Goal: Task Accomplishment & Management: Use online tool/utility

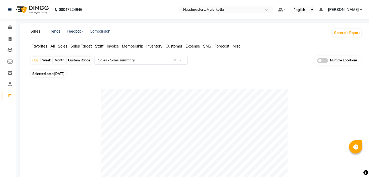
select select "full_report"
select select "csv"
click at [241, 9] on input "text" at bounding box center [220, 9] width 77 height 5
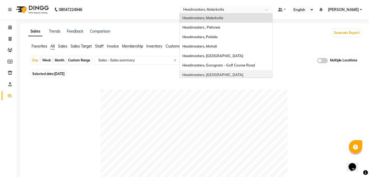
click at [247, 71] on div "Headmasters, [GEOGRAPHIC_DATA]" at bounding box center [225, 75] width 93 height 10
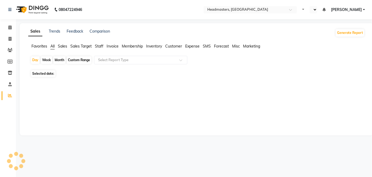
select select "en"
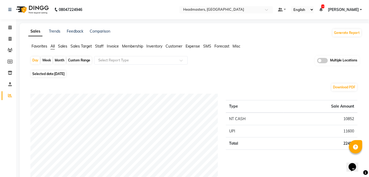
click at [32, 60] on div "Day" at bounding box center [35, 60] width 9 height 7
select select "9"
select select "2025"
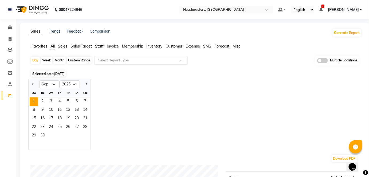
click at [121, 61] on input "text" at bounding box center [135, 60] width 77 height 5
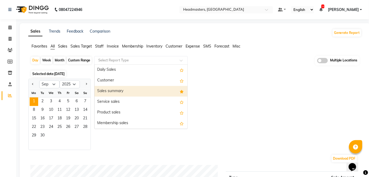
click at [120, 91] on div "Sales summary" at bounding box center [140, 91] width 93 height 11
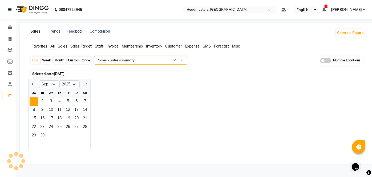
select select "full_report"
select select "csv"
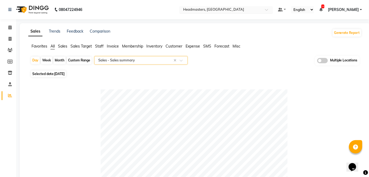
click at [239, 13] on ng-select "Select Location × Headmasters, Batala" at bounding box center [225, 9] width 93 height 7
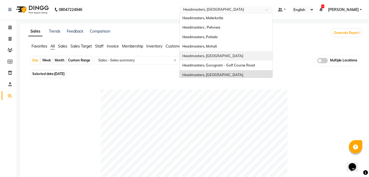
scroll to position [40, 0]
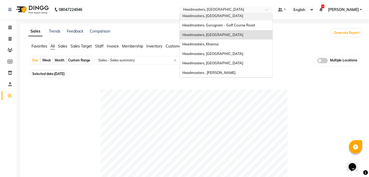
click at [239, 13] on ng-dropdown-panel "Headmasters, Malerkotla Headmasters , Pehowa Headmasters, Patiala Headmasters, …" at bounding box center [225, 45] width 93 height 65
click at [257, 32] on div "Headmasters, [GEOGRAPHIC_DATA]" at bounding box center [225, 35] width 93 height 10
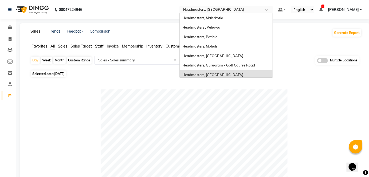
click at [210, 11] on input "text" at bounding box center [220, 9] width 77 height 5
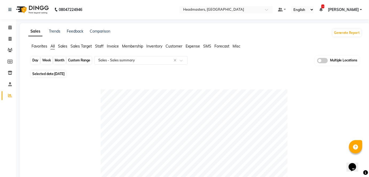
click at [39, 61] on div "Day" at bounding box center [35, 60] width 9 height 7
select select "9"
select select "2025"
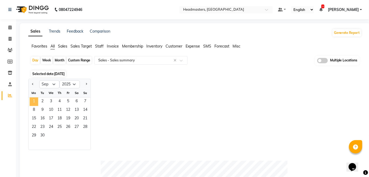
click at [31, 103] on span "1" at bounding box center [34, 101] width 9 height 9
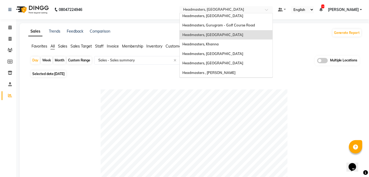
click at [259, 11] on input "text" at bounding box center [220, 9] width 77 height 5
